Goal: Task Accomplishment & Management: Use online tool/utility

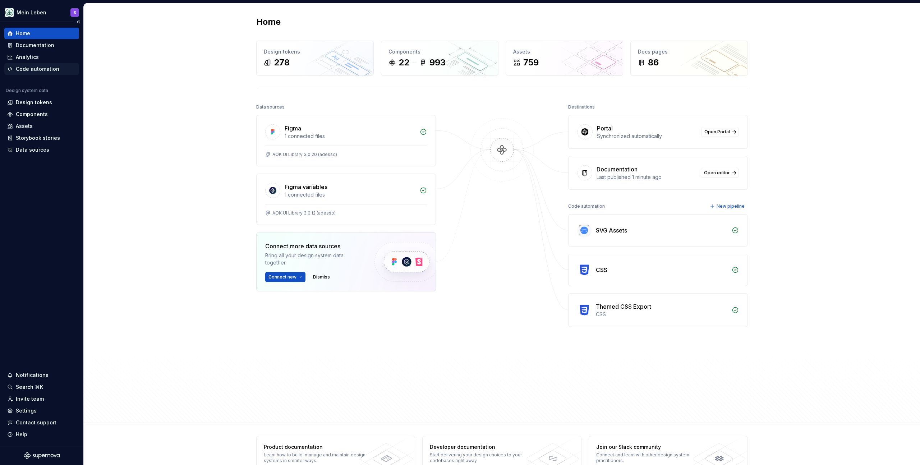
click at [34, 70] on div "Code automation" at bounding box center [37, 68] width 43 height 7
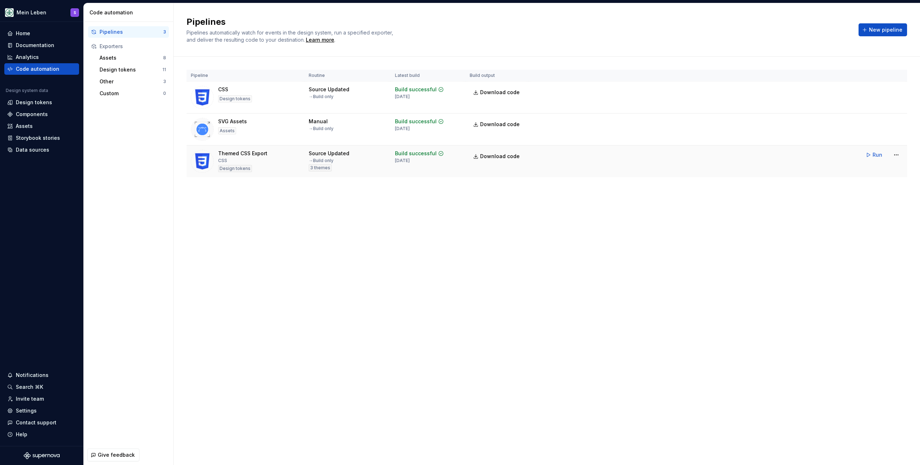
click at [575, 168] on tr "Themed CSS Export CSS Design tokens Source Updated → Build only 3 themes Build …" at bounding box center [546, 161] width 720 height 32
click at [900, 156] on html "Mein Leben S Home Documentation Analytics Code automation Design system data De…" at bounding box center [460, 232] width 920 height 465
click at [871, 172] on div "Edit pipeline" at bounding box center [886, 170] width 61 height 7
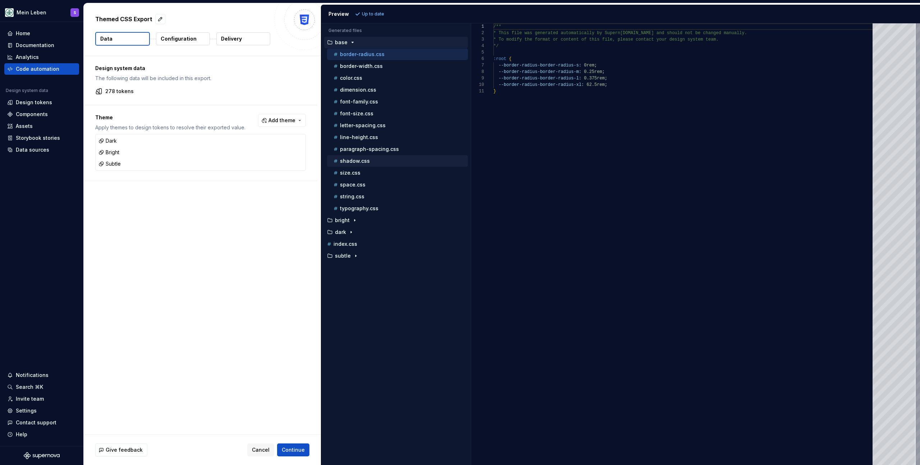
click at [377, 162] on div "shadow.css" at bounding box center [400, 160] width 136 height 7
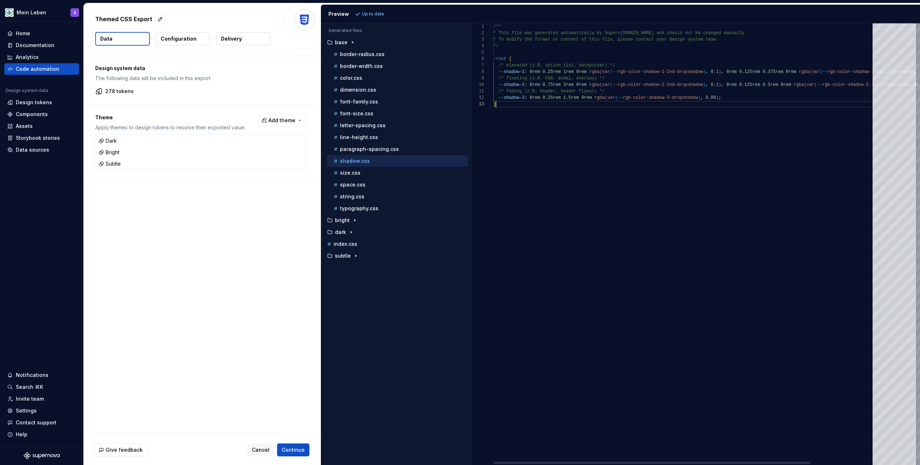
scroll to position [13, 3]
click at [592, 407] on div "/** * This file was generated automatically by Supern [DOMAIN_NAME] and should …" at bounding box center [722, 244] width 458 height 442
click at [554, 462] on div at bounding box center [651, 463] width 317 height 2
click at [597, 402] on div "/** * This file was generated automatically by Supern [DOMAIN_NAME] and should …" at bounding box center [722, 244] width 458 height 442
click at [598, 351] on div "/** * This file was generated automatically by Supern [DOMAIN_NAME] and should …" at bounding box center [722, 244] width 458 height 442
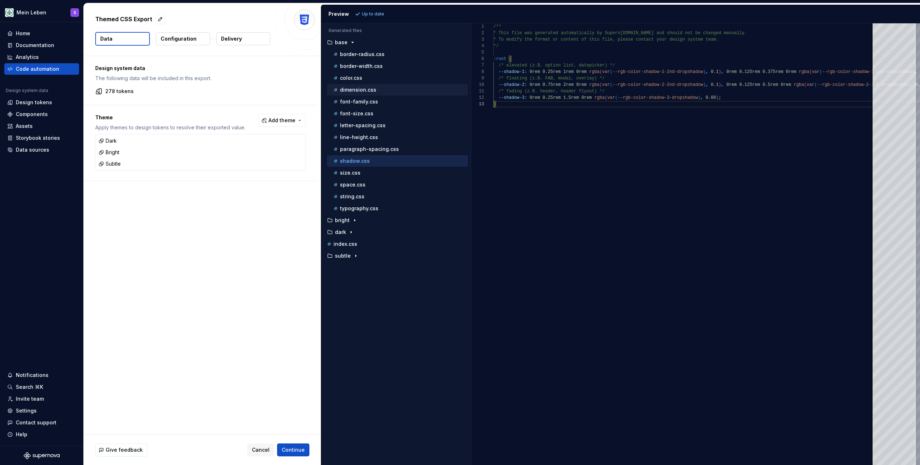
click at [369, 92] on p "dimension.css" at bounding box center [358, 90] width 36 height 6
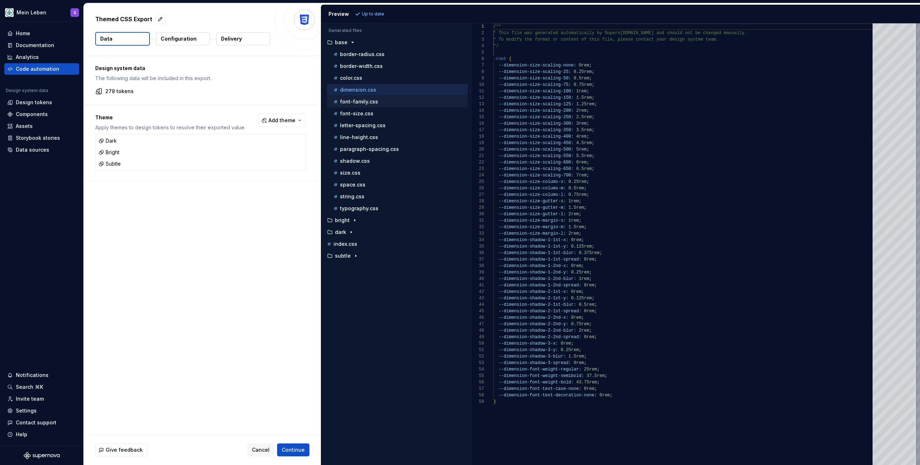
click at [358, 99] on p "font-family.css" at bounding box center [359, 102] width 38 height 6
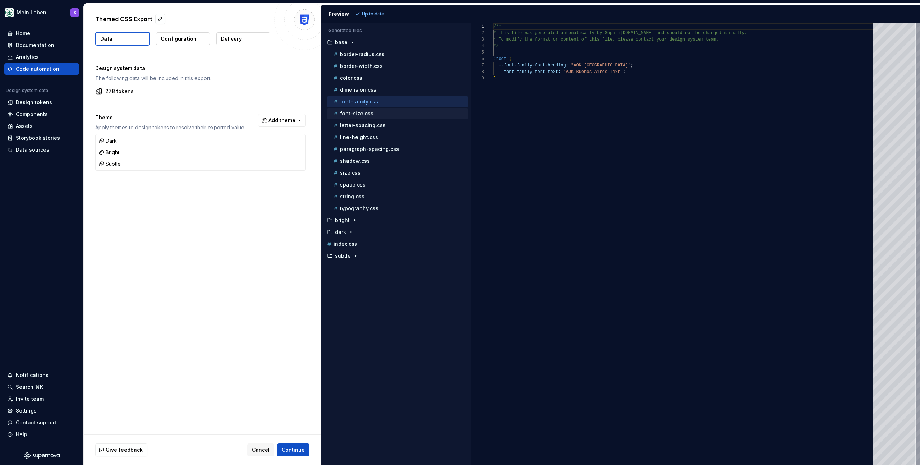
click at [361, 111] on p "font-size.css" at bounding box center [356, 114] width 33 height 6
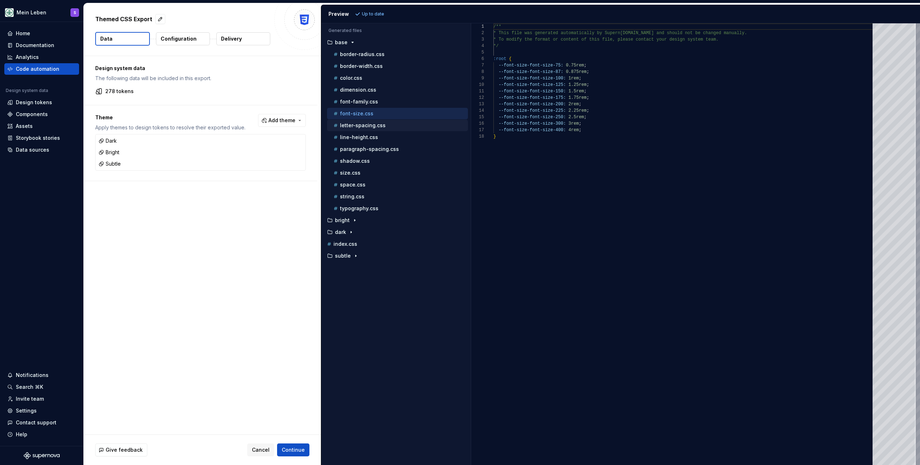
click at [366, 123] on p "letter-spacing.css" at bounding box center [363, 126] width 46 height 6
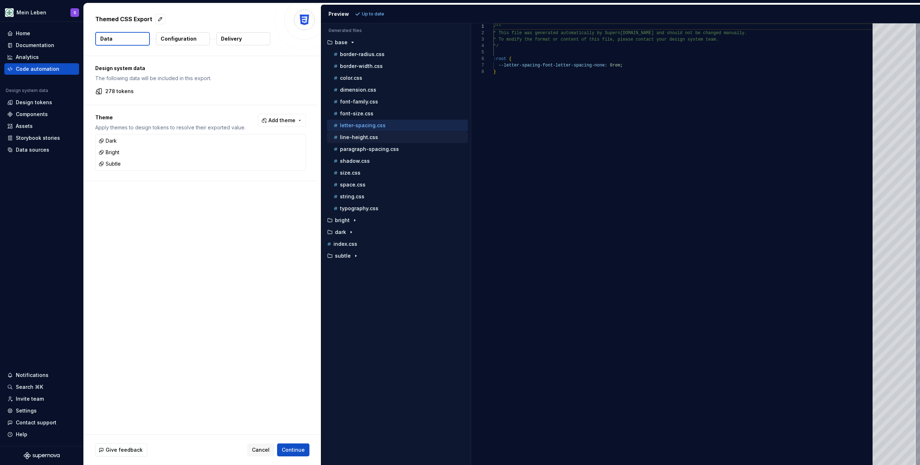
click at [367, 134] on p "line-height.css" at bounding box center [359, 137] width 38 height 6
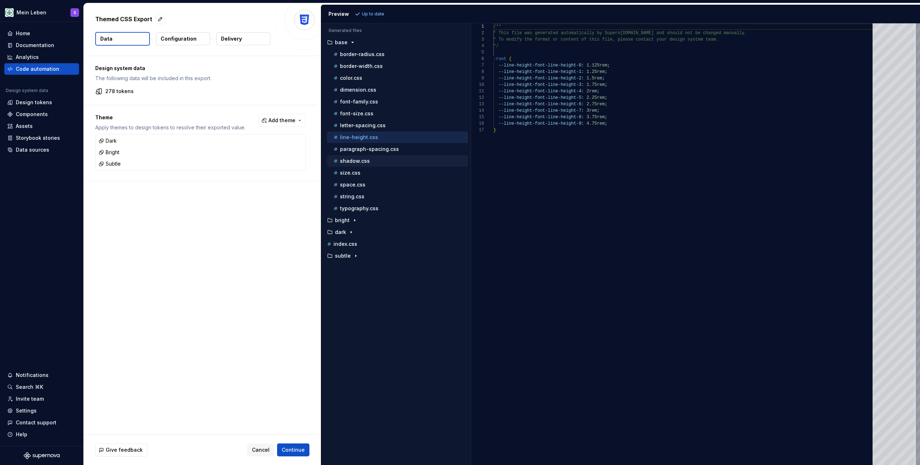
click at [363, 161] on p "shadow.css" at bounding box center [355, 161] width 30 height 6
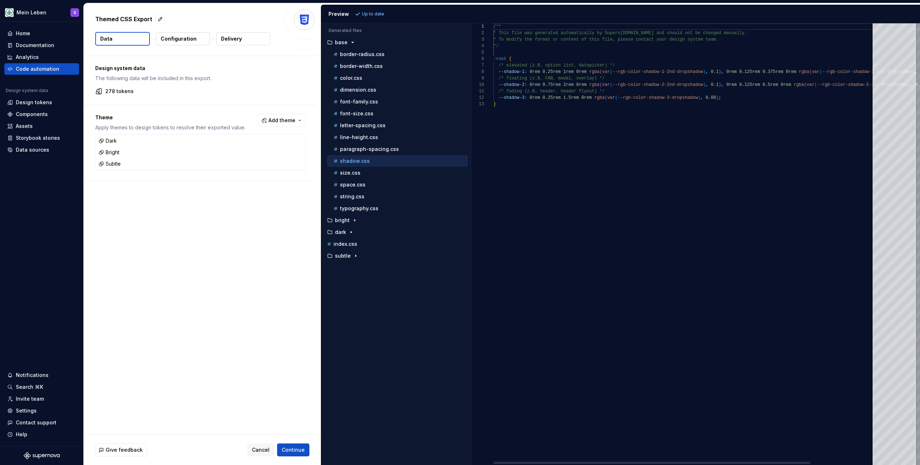
scroll to position [13, 3]
click at [577, 156] on div "/** * This file was generated automatically by Supern [DOMAIN_NAME] and should …" at bounding box center [722, 244] width 458 height 442
click at [574, 155] on div "/** * This file was generated automatically by Supern [DOMAIN_NAME] and should …" at bounding box center [722, 244] width 458 height 442
click at [531, 178] on div "/** * This file was generated automatically by Supern [DOMAIN_NAME] and should …" at bounding box center [722, 244] width 458 height 442
click at [512, 197] on div "/** * This file was generated automatically by Supern [DOMAIN_NAME] and should …" at bounding box center [722, 244] width 458 height 442
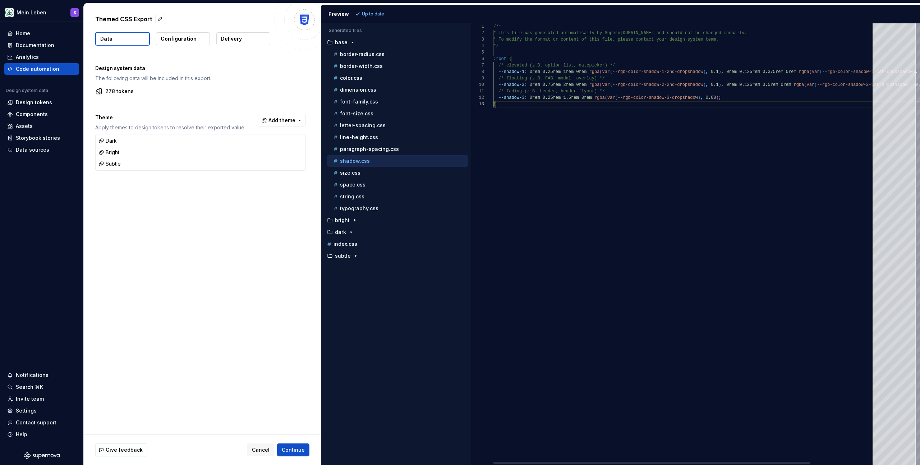
click at [602, 157] on div "/** * This file was generated automatically by Supern [DOMAIN_NAME] and should …" at bounding box center [722, 244] width 458 height 442
click at [357, 53] on p "border-radius.css" at bounding box center [362, 54] width 45 height 6
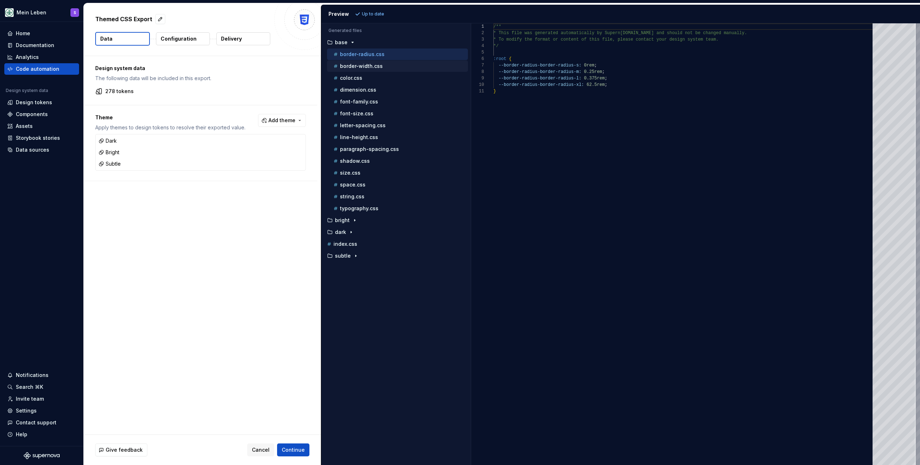
click at [361, 66] on p "border-width.css" at bounding box center [361, 66] width 43 height 6
drag, startPoint x: 579, startPoint y: 195, endPoint x: 479, endPoint y: 205, distance: 101.2
click at [579, 195] on div "/** * This file was generated automatically by Supern [DOMAIN_NAME] and should …" at bounding box center [684, 244] width 383 height 442
click at [356, 246] on p "index.css" at bounding box center [345, 244] width 24 height 6
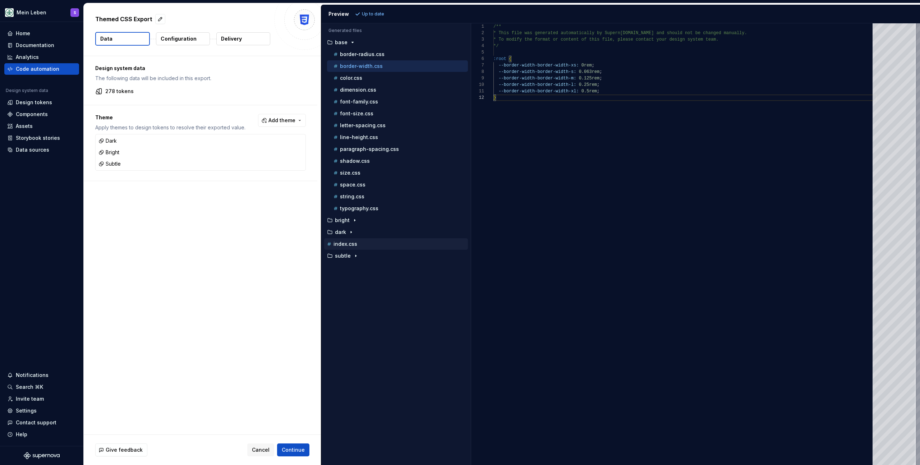
scroll to position [0, 0]
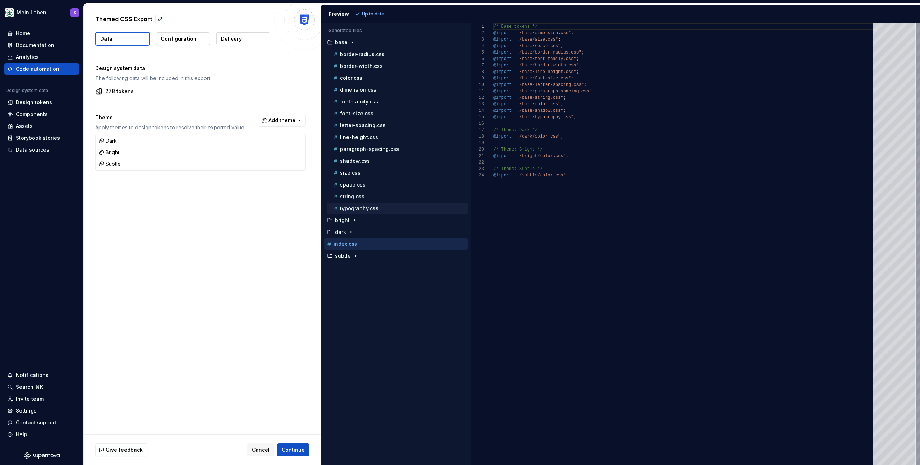
click at [355, 208] on p "typography.css" at bounding box center [359, 208] width 38 height 6
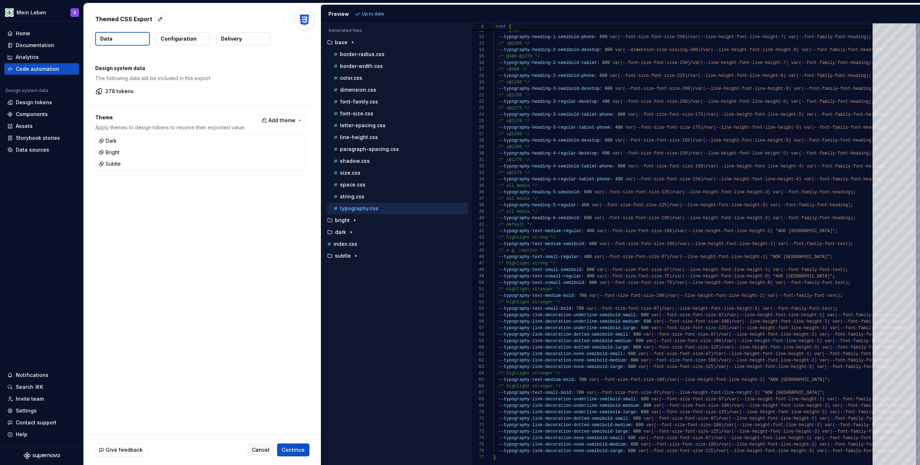
click at [435, 315] on div "Accessibility guide for tree . Navigate the tree with the arrow keys. Common tr…" at bounding box center [395, 250] width 149 height 430
click at [363, 57] on div "border-radius.css" at bounding box center [400, 54] width 136 height 7
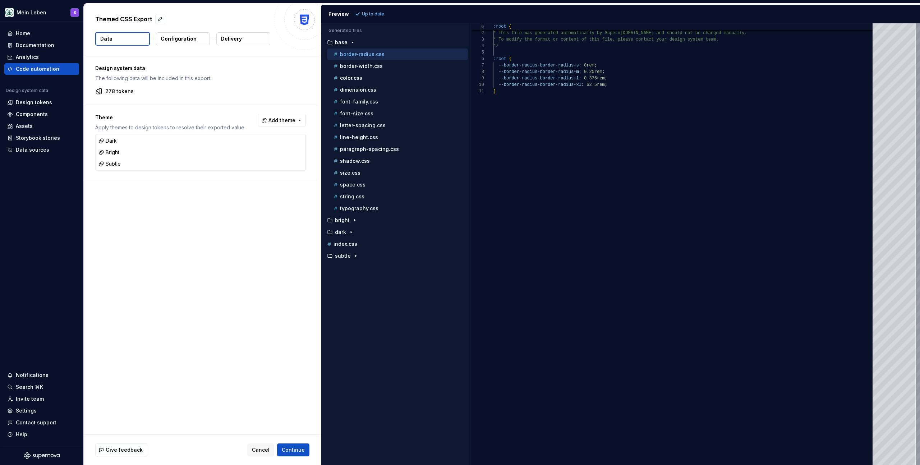
scroll to position [65, 0]
click at [362, 64] on p "border-width.css" at bounding box center [361, 66] width 43 height 6
click at [357, 75] on p "color.css" at bounding box center [351, 78] width 22 height 6
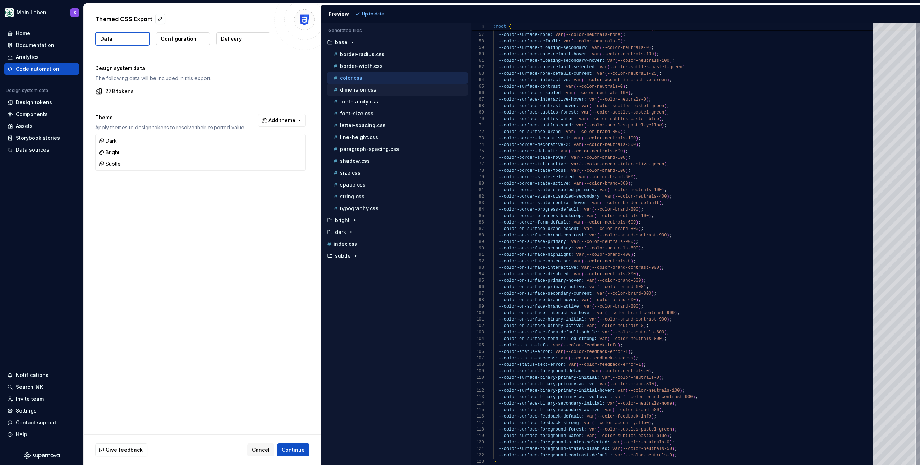
click at [374, 89] on p "dimension.css" at bounding box center [358, 90] width 36 height 6
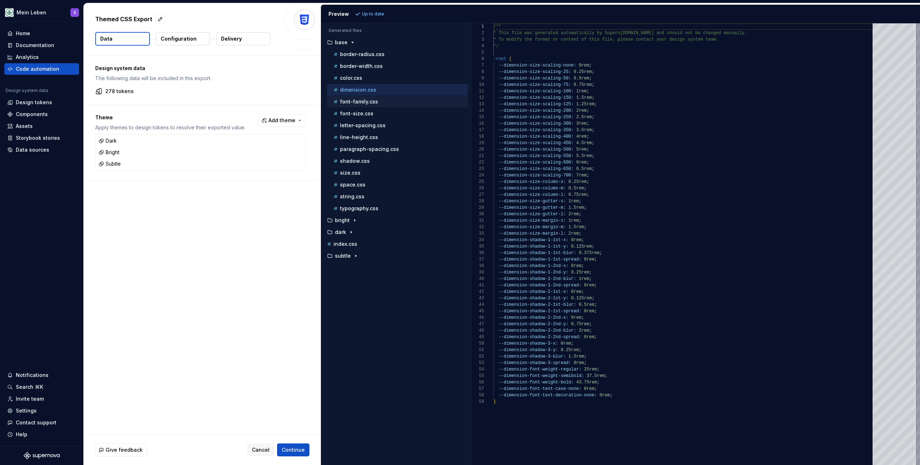
click at [373, 98] on div "font-family.css" at bounding box center [400, 101] width 136 height 7
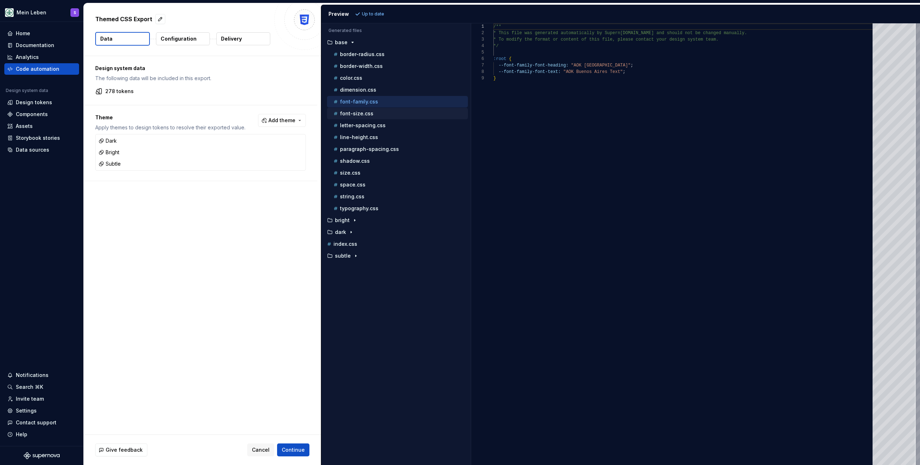
click at [377, 117] on button "font-size.css" at bounding box center [397, 114] width 141 height 8
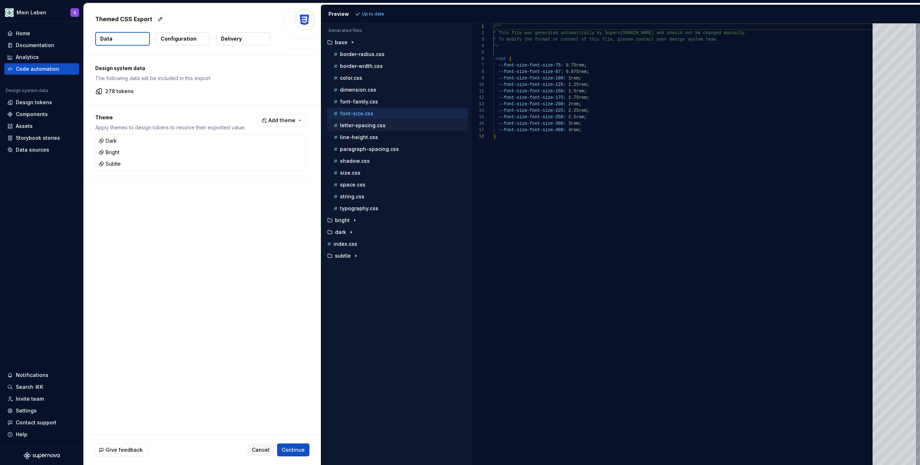
click at [376, 123] on p "letter-spacing.css" at bounding box center [363, 126] width 46 height 6
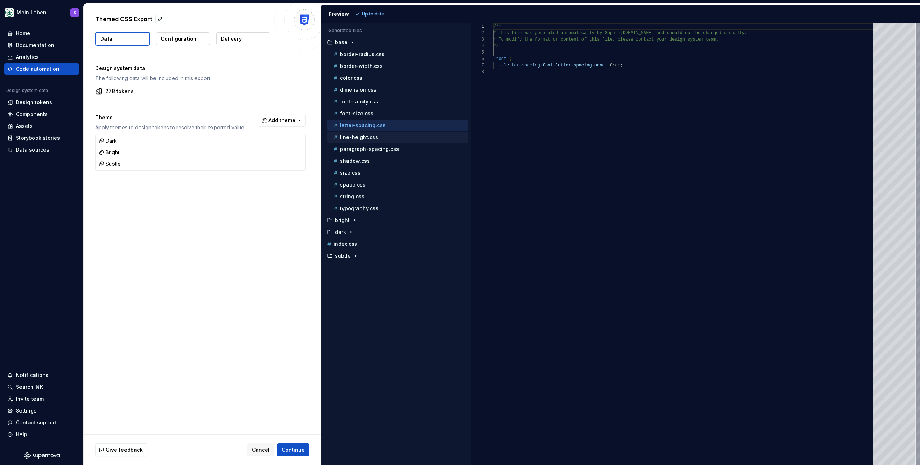
click at [371, 137] on p "line-height.css" at bounding box center [359, 137] width 38 height 6
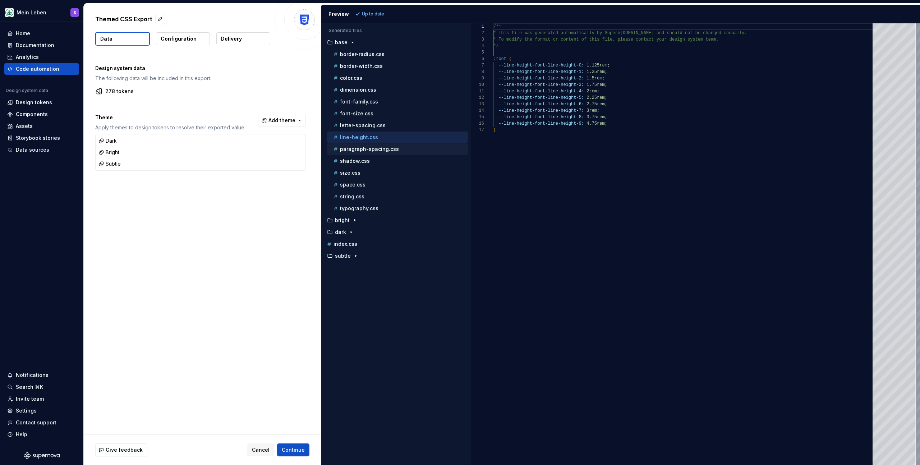
click at [371, 149] on p "paragraph-spacing.css" at bounding box center [369, 149] width 59 height 6
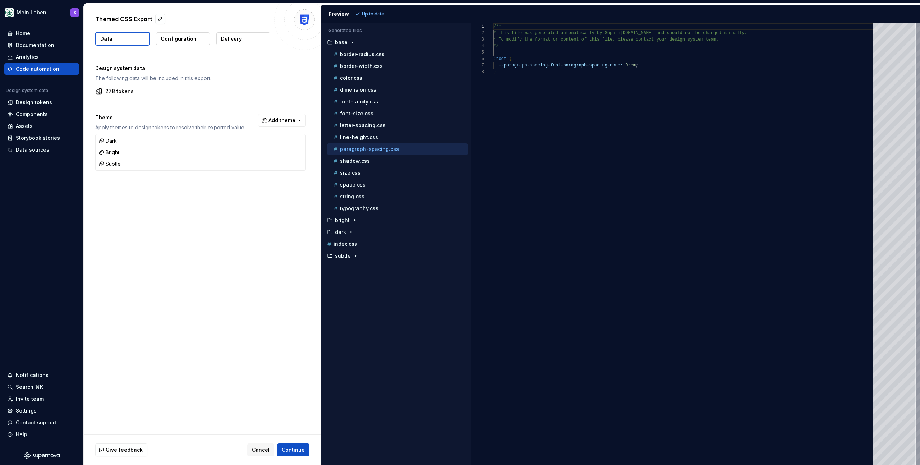
scroll to position [45, 0]
click at [370, 162] on div "shadow.css" at bounding box center [400, 160] width 136 height 7
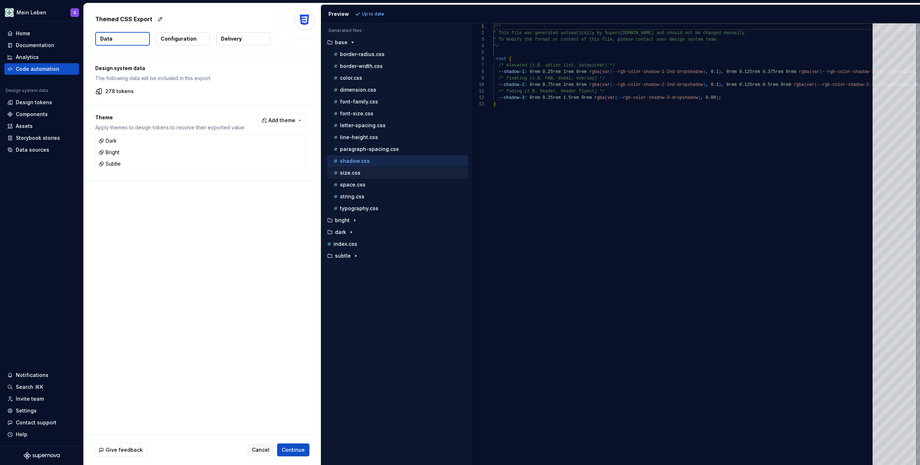
click at [369, 174] on div "size.css" at bounding box center [400, 172] width 136 height 7
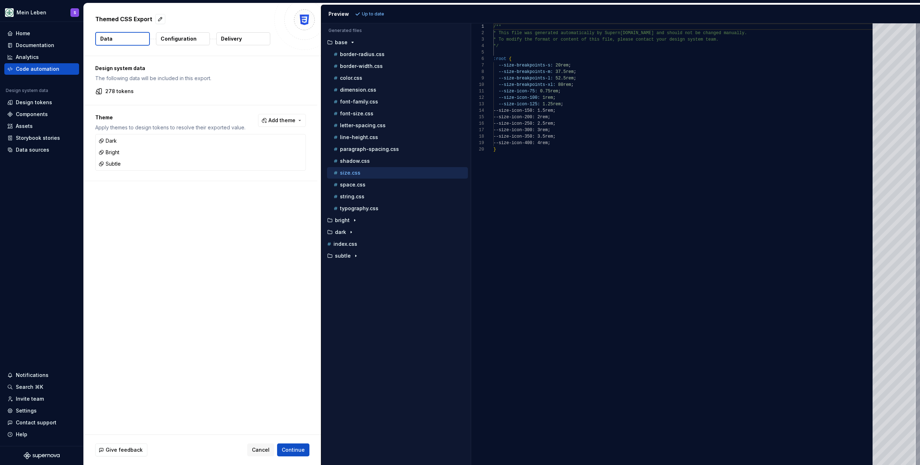
scroll to position [65, 0]
click at [369, 184] on div "space.css" at bounding box center [400, 184] width 136 height 7
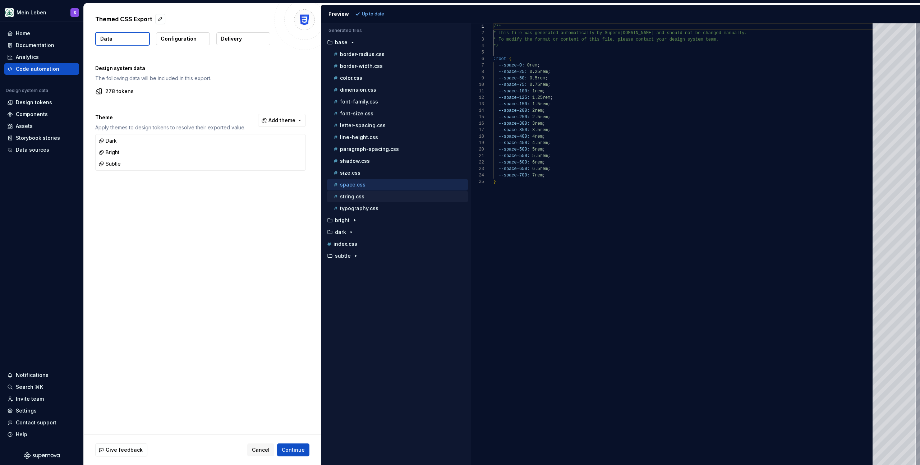
click at [368, 195] on div "string.css" at bounding box center [400, 196] width 136 height 7
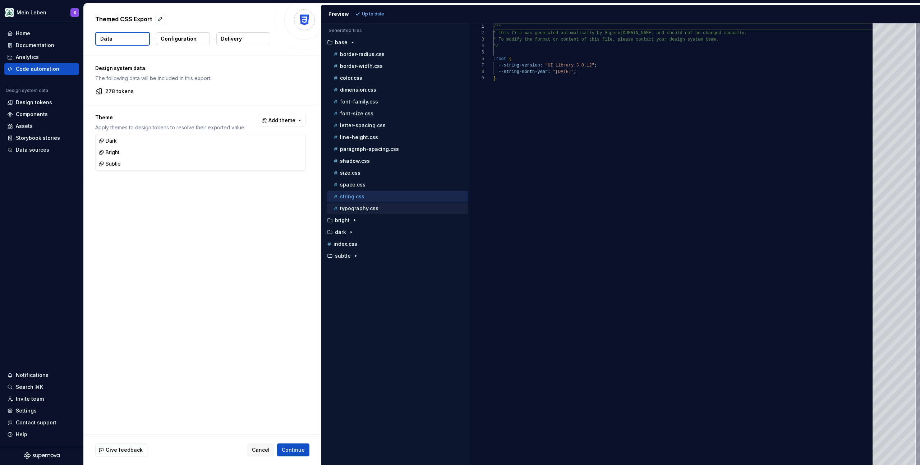
click at [371, 209] on p "typography.css" at bounding box center [359, 208] width 38 height 6
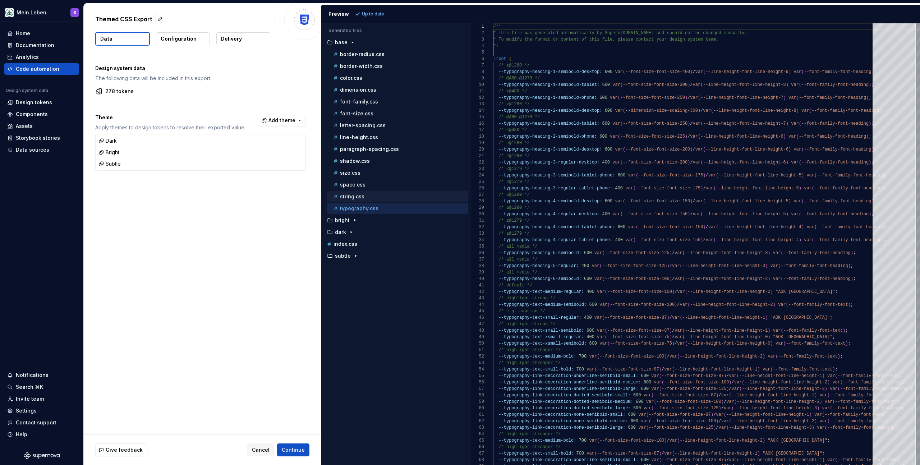
click at [375, 198] on div "string.css" at bounding box center [400, 196] width 136 height 7
type textarea "**********"
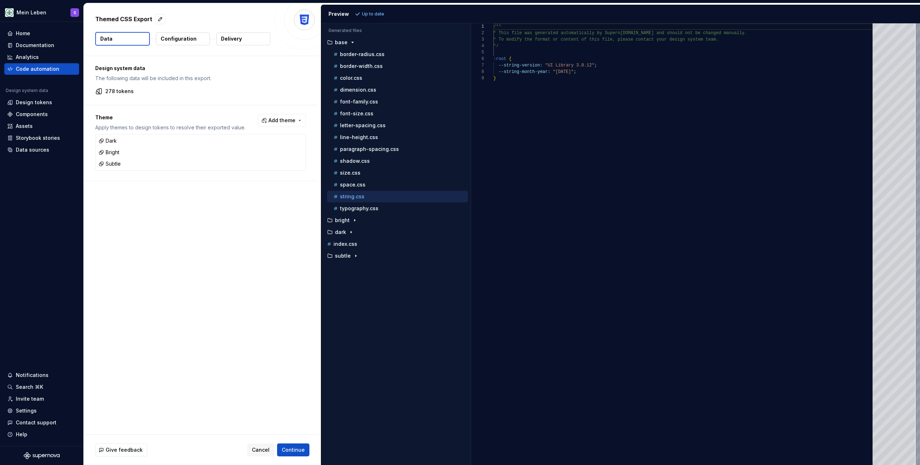
scroll to position [52, 0]
click at [259, 450] on span "Cancel" at bounding box center [261, 449] width 18 height 7
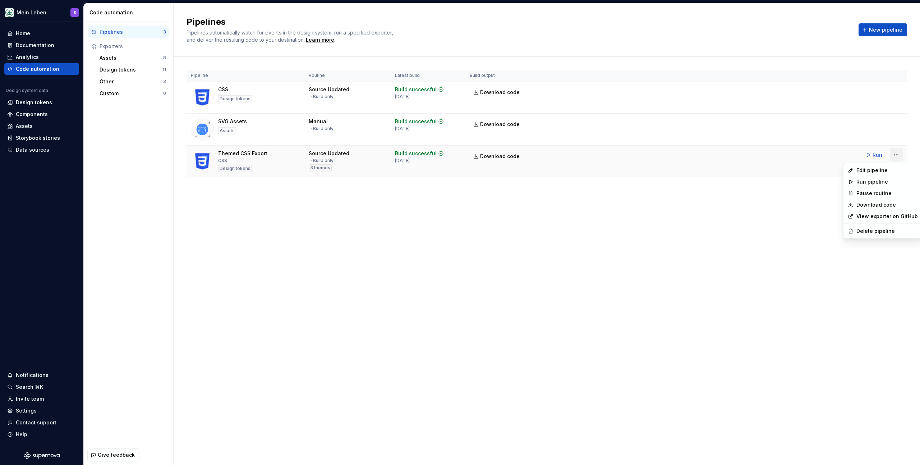
click at [894, 154] on html "Mein Leben S Home Documentation Analytics Code automation Design system data De…" at bounding box center [460, 232] width 920 height 465
click at [870, 169] on div "Edit pipeline" at bounding box center [886, 170] width 61 height 7
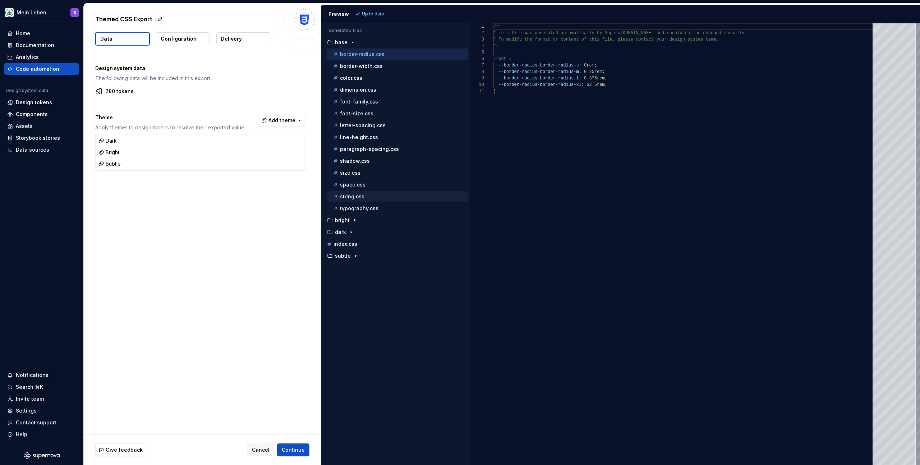
click at [365, 195] on div "string.css" at bounding box center [400, 196] width 136 height 7
type textarea "**********"
click at [518, 170] on div "/** * This file was generated automatically by Supern [DOMAIN_NAME] and should …" at bounding box center [684, 244] width 383 height 442
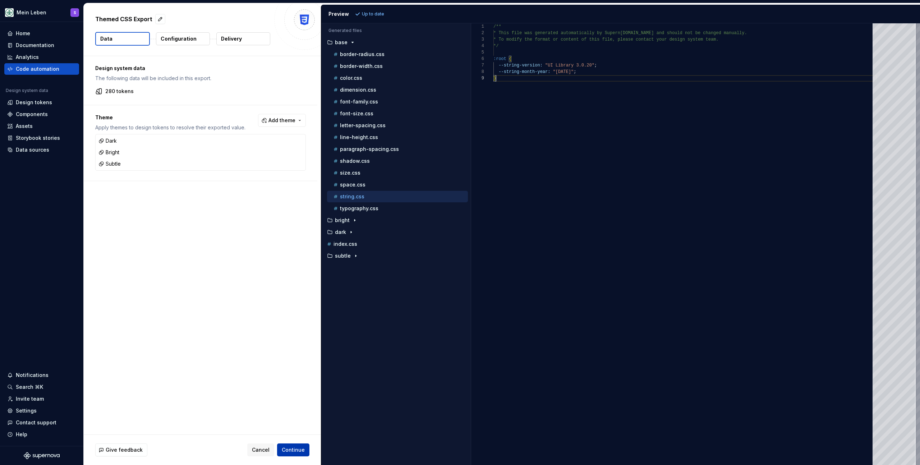
click at [293, 451] on span "Continue" at bounding box center [293, 449] width 23 height 7
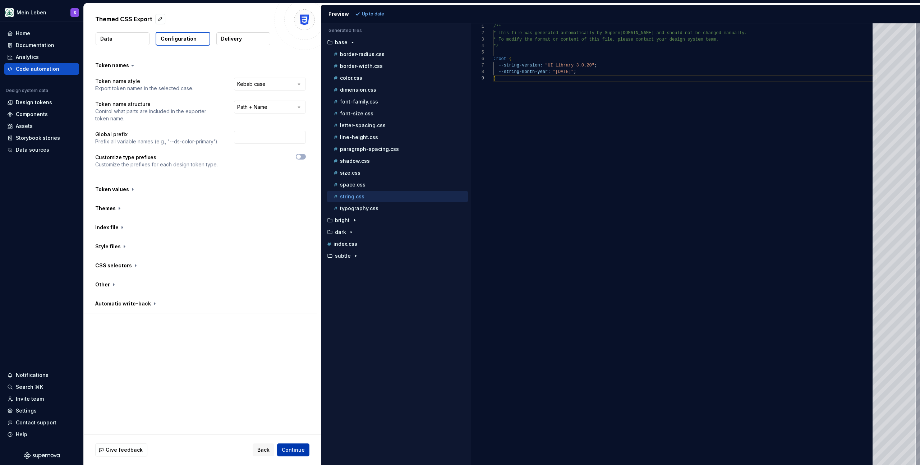
click at [298, 447] on span "Continue" at bounding box center [293, 449] width 23 height 7
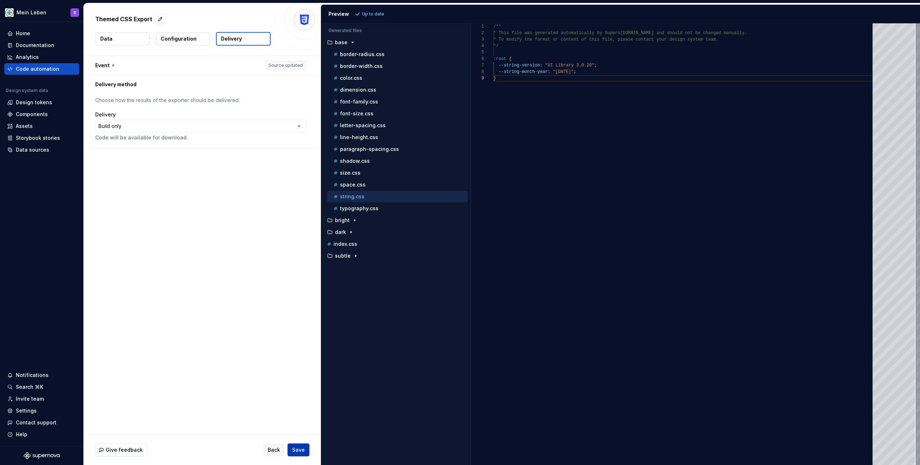
click at [301, 449] on span "Save" at bounding box center [298, 449] width 13 height 7
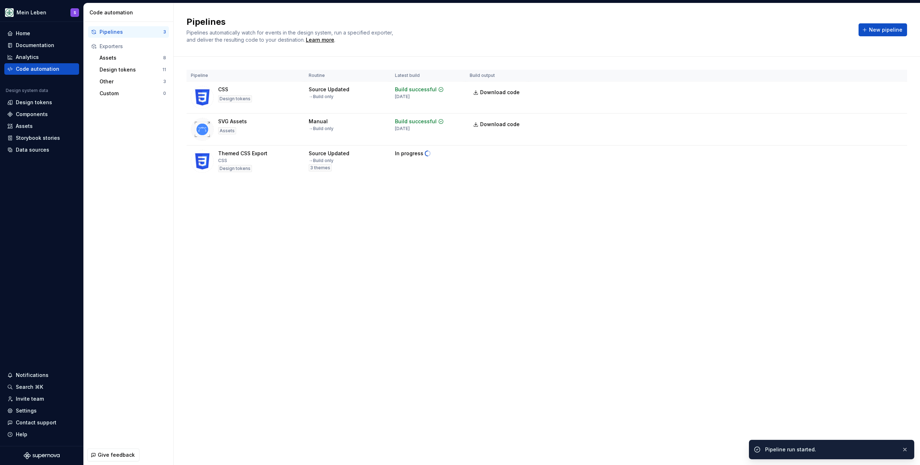
drag, startPoint x: 329, startPoint y: 237, endPoint x: 339, endPoint y: 236, distance: 10.1
click at [332, 237] on div "Pipelines Pipelines automatically watch for events in the design system, run a …" at bounding box center [547, 234] width 746 height 462
click at [894, 154] on html "Mein Leben S Home Documentation Analytics Code automation Design system data De…" at bounding box center [460, 232] width 920 height 465
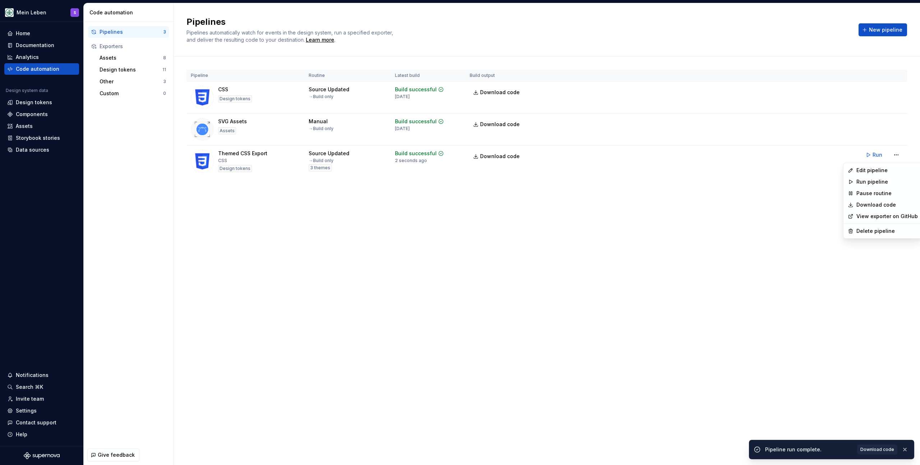
drag, startPoint x: 573, startPoint y: 226, endPoint x: 578, endPoint y: 225, distance: 5.1
click at [573, 226] on html "Mein Leben S Home Documentation Analytics Code automation Design system data De…" at bounding box center [460, 232] width 920 height 465
click at [499, 156] on span "Download code" at bounding box center [500, 156] width 40 height 7
